Goal: Task Accomplishment & Management: Manage account settings

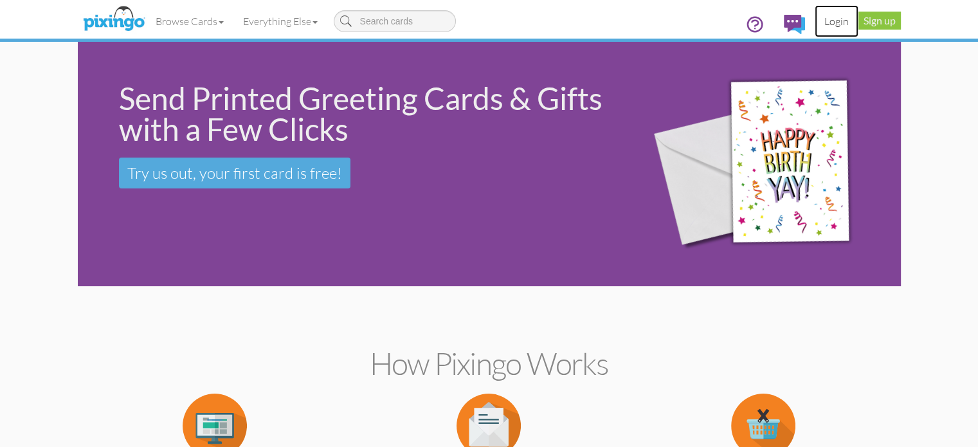
click at [858, 24] on link "Login" at bounding box center [837, 21] width 44 height 32
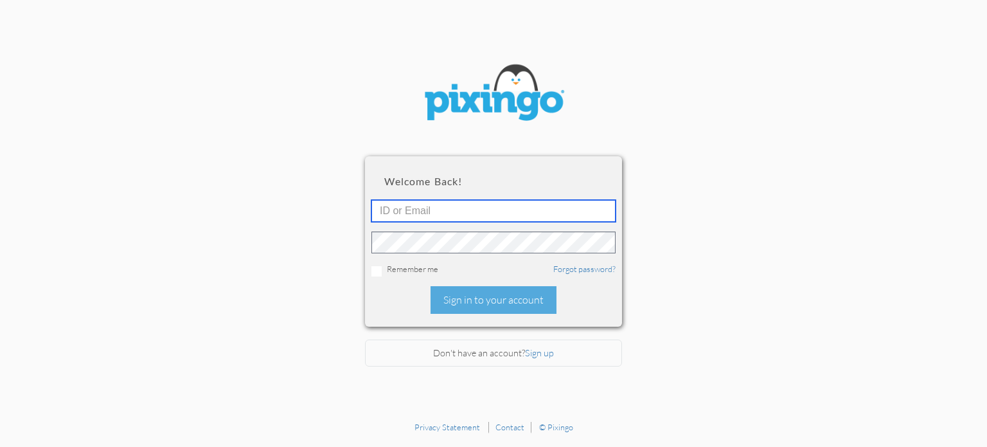
type input "[EMAIL_ADDRESS][DOMAIN_NAME]"
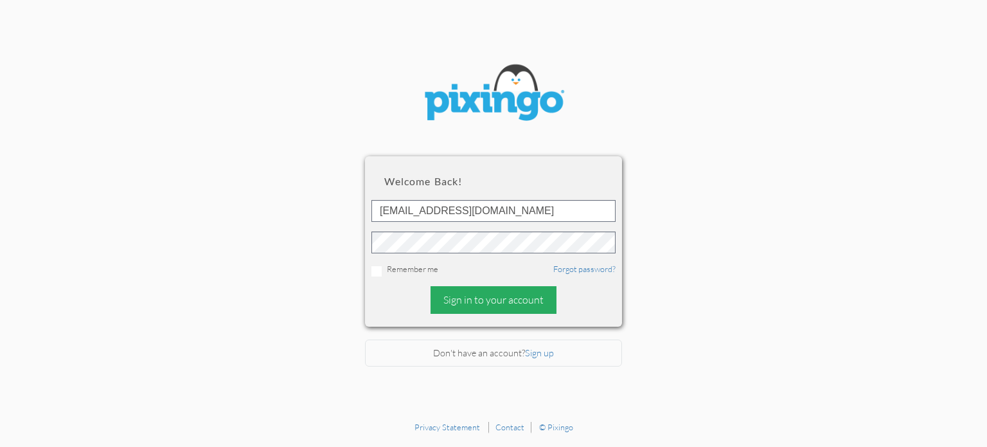
click at [501, 303] on div "Sign in to your account" at bounding box center [494, 300] width 126 height 28
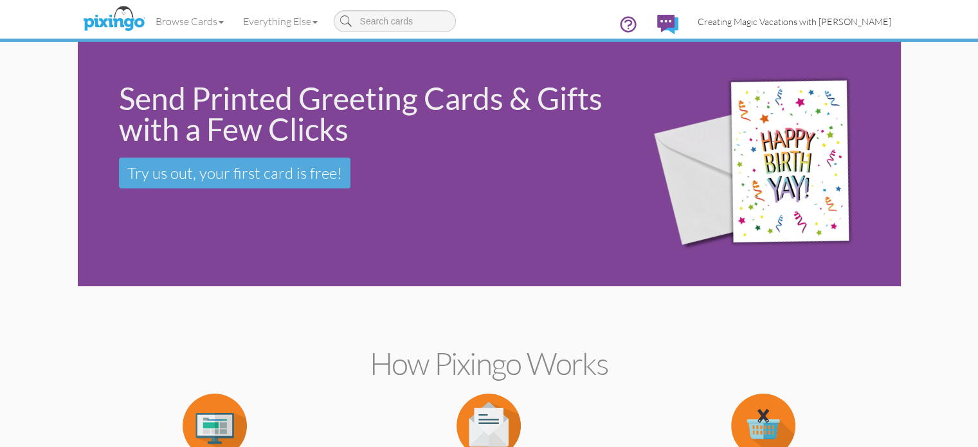
click at [868, 14] on link "Creating Magic Vacations with [PERSON_NAME]" at bounding box center [794, 21] width 213 height 33
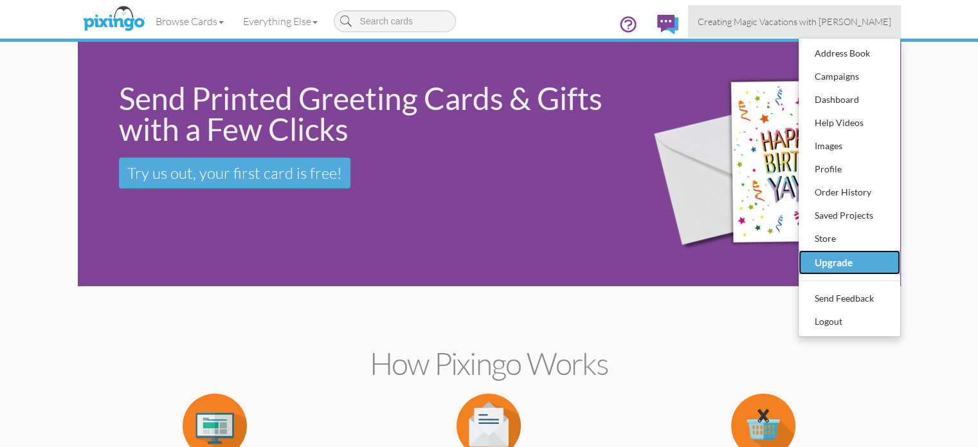
click at [887, 262] on div "Upgrade" at bounding box center [849, 262] width 76 height 21
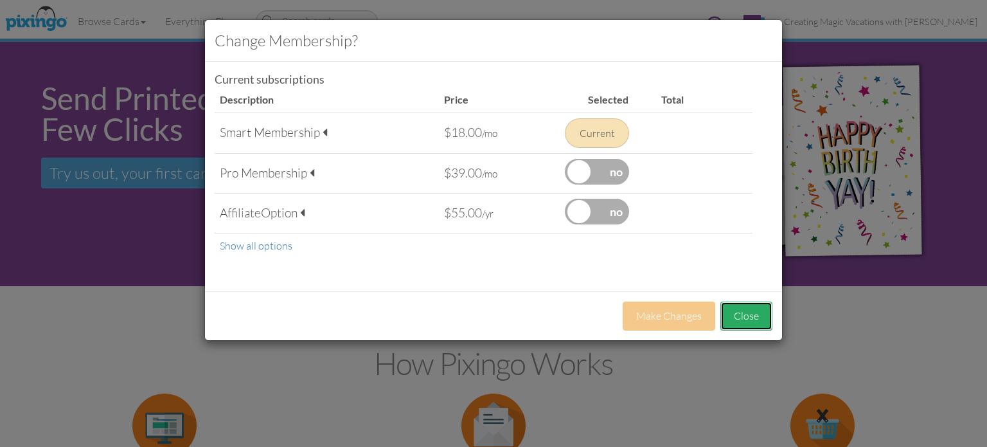
click at [741, 321] on button "Close" at bounding box center [747, 316] width 52 height 29
